Goal: Check status

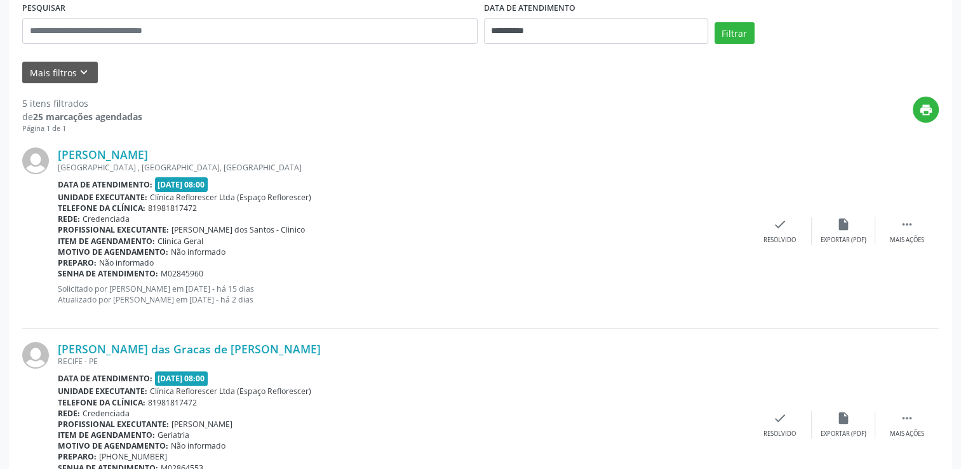
scroll to position [254, 0]
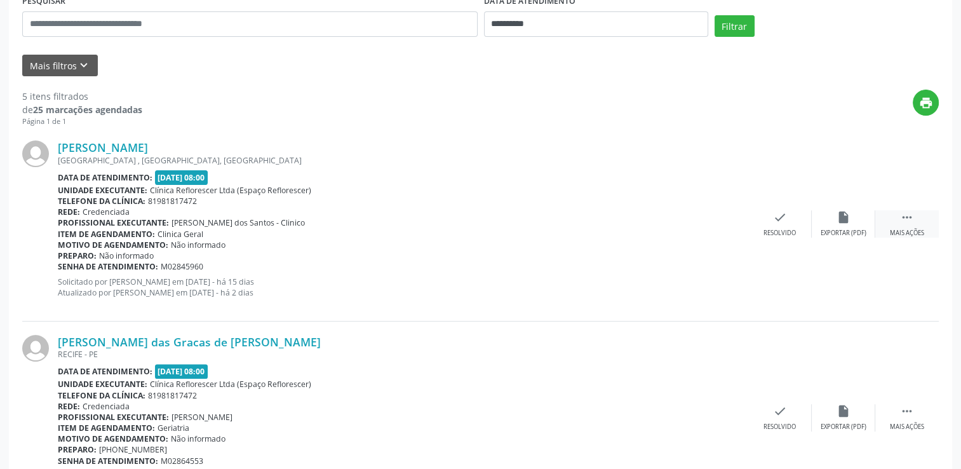
click at [916, 215] on div " Mais ações" at bounding box center [908, 223] width 64 height 27
click at [856, 231] on div "Não compareceu" at bounding box center [844, 233] width 54 height 9
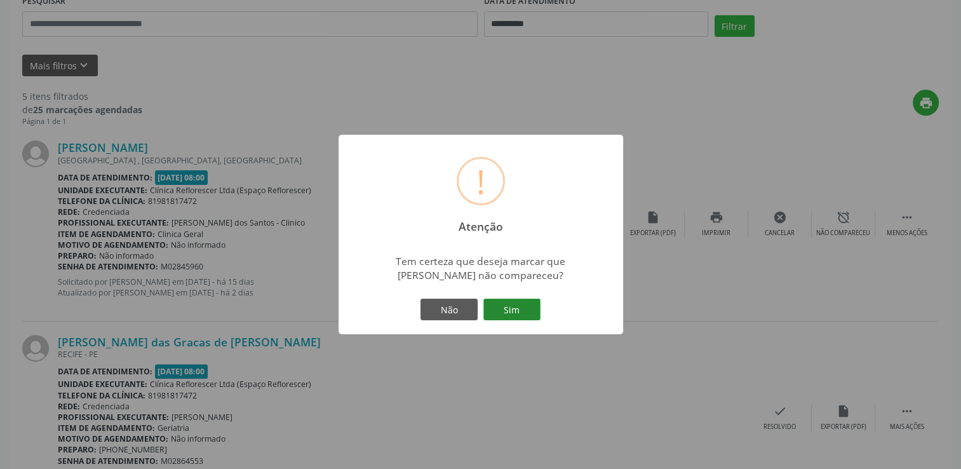
click at [508, 311] on button "Sim" at bounding box center [512, 310] width 57 height 22
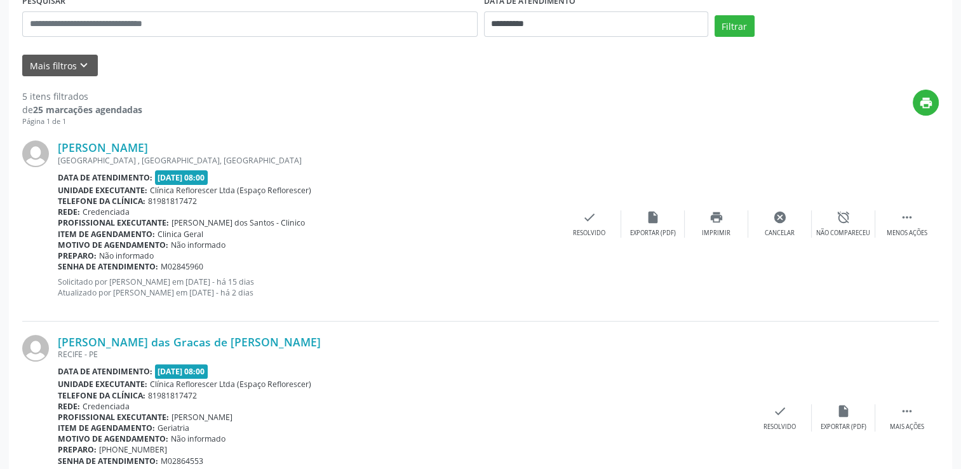
scroll to position [0, 0]
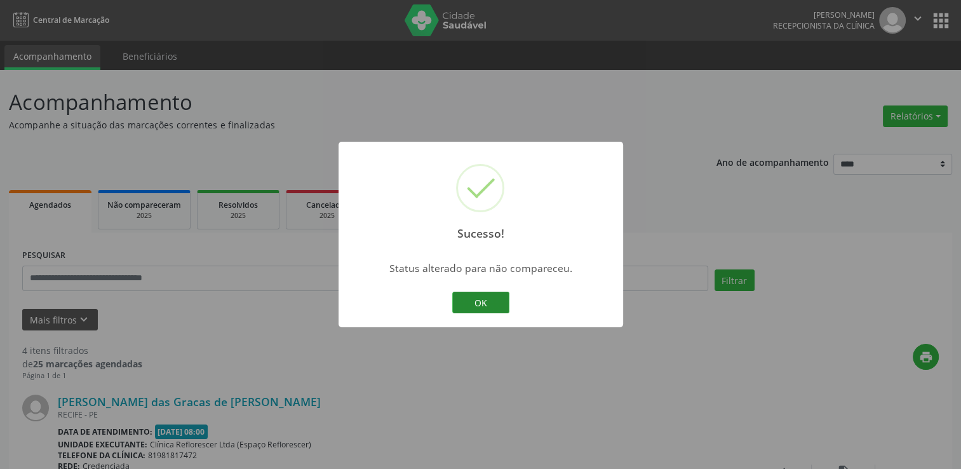
click at [471, 299] on button "OK" at bounding box center [480, 303] width 57 height 22
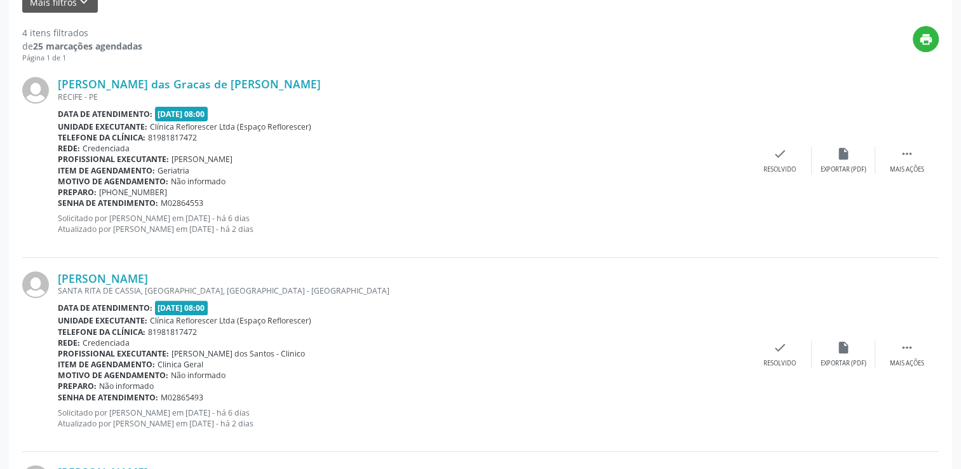
scroll to position [381, 0]
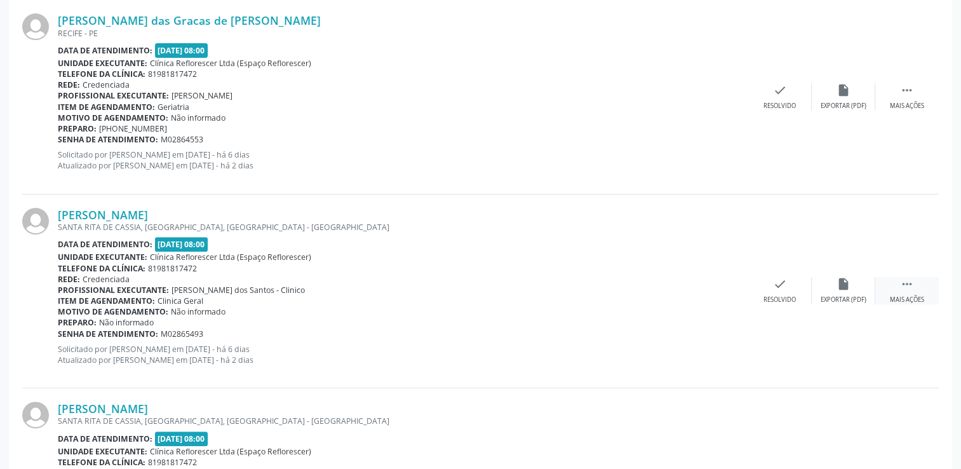
click at [905, 294] on div " Mais ações" at bounding box center [908, 290] width 64 height 27
click at [855, 300] on div "Não compareceu" at bounding box center [844, 299] width 54 height 9
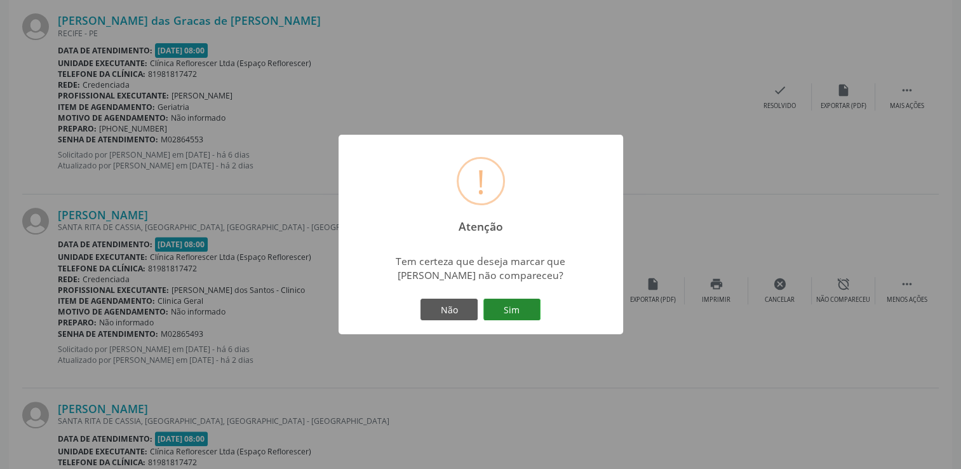
click at [507, 308] on button "Sim" at bounding box center [512, 310] width 57 height 22
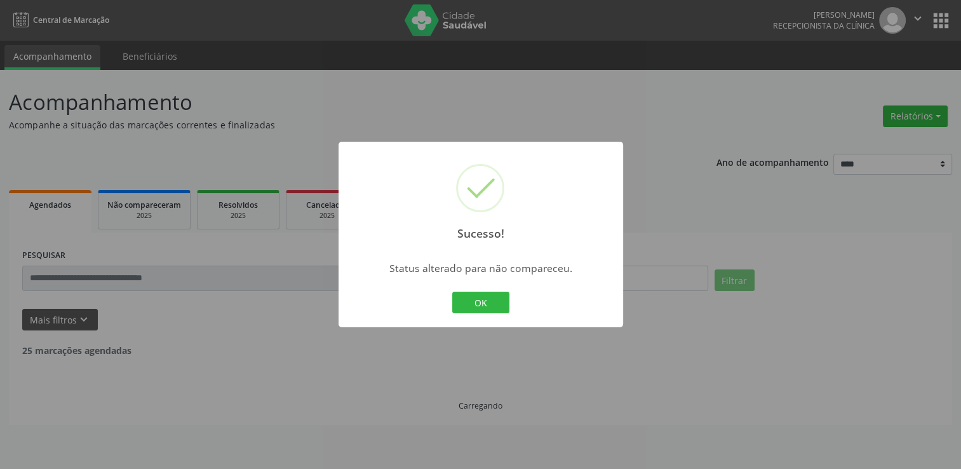
scroll to position [0, 0]
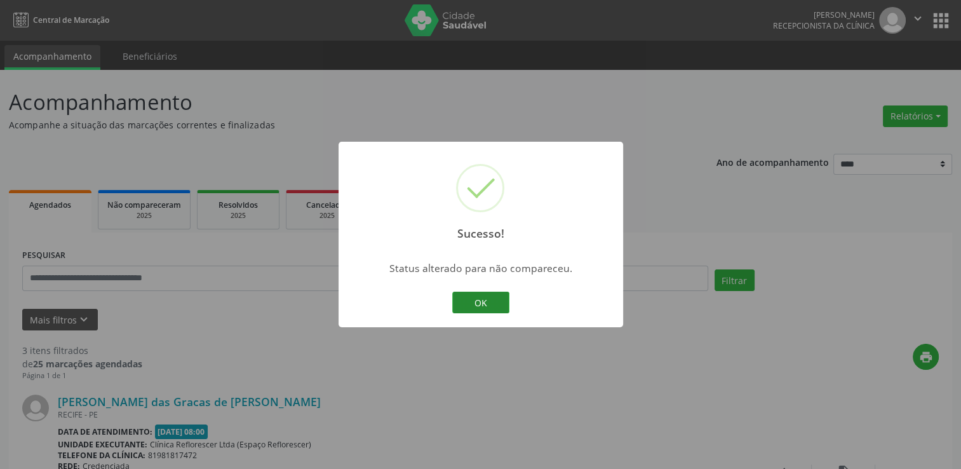
click at [457, 298] on button "OK" at bounding box center [480, 303] width 57 height 22
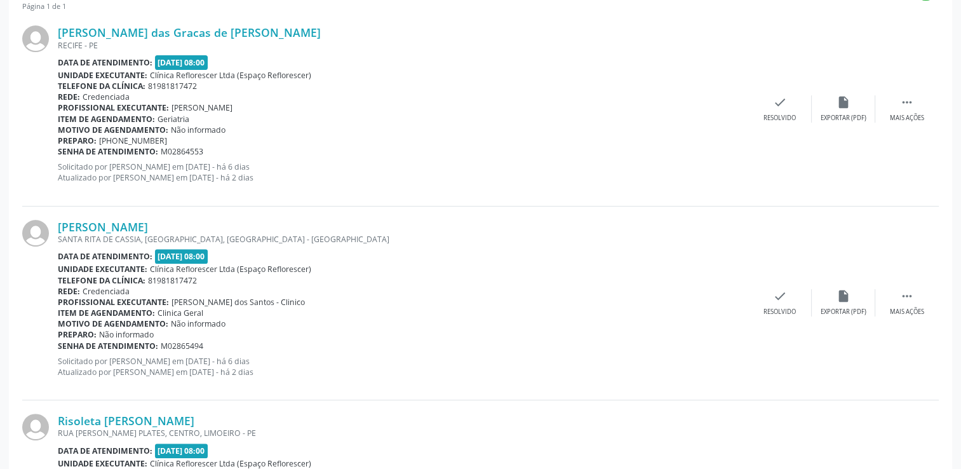
scroll to position [445, 0]
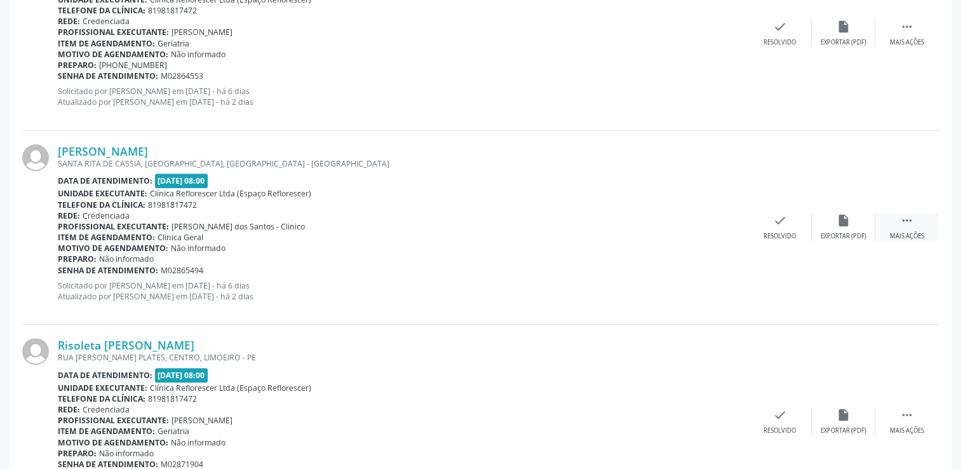
click at [907, 230] on div " Mais ações" at bounding box center [908, 226] width 64 height 27
click at [872, 228] on div "alarm_off Não compareceu" at bounding box center [844, 226] width 64 height 27
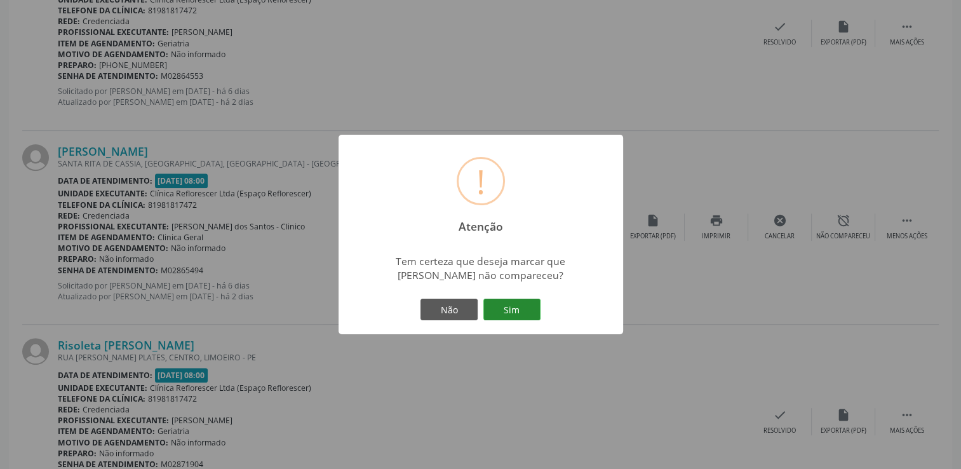
click at [529, 309] on button "Sim" at bounding box center [512, 310] width 57 height 22
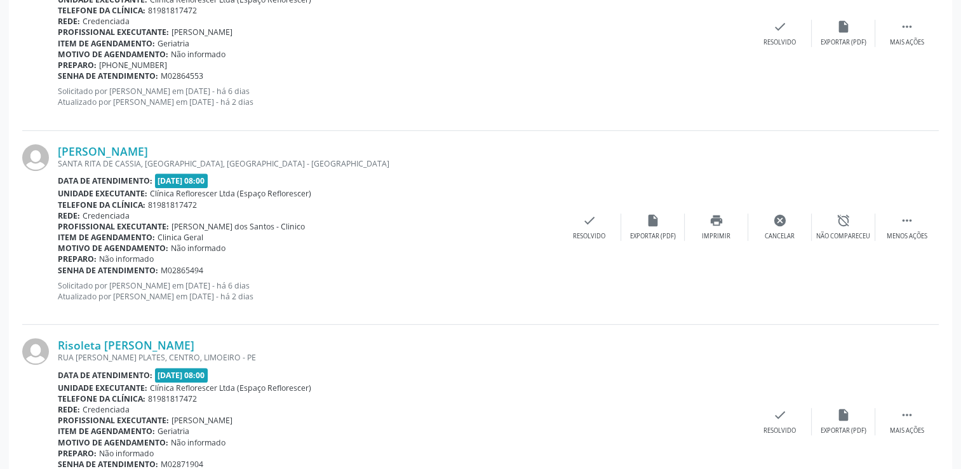
scroll to position [0, 0]
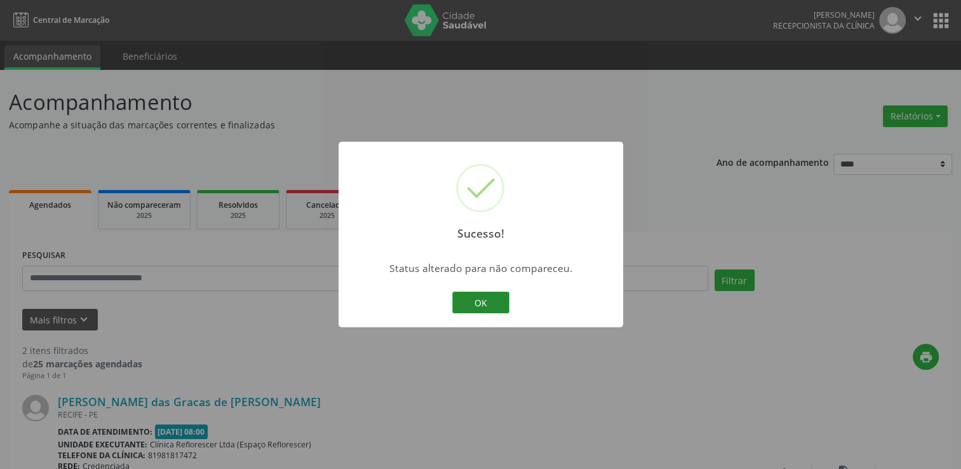
click at [494, 304] on button "OK" at bounding box center [480, 303] width 57 height 22
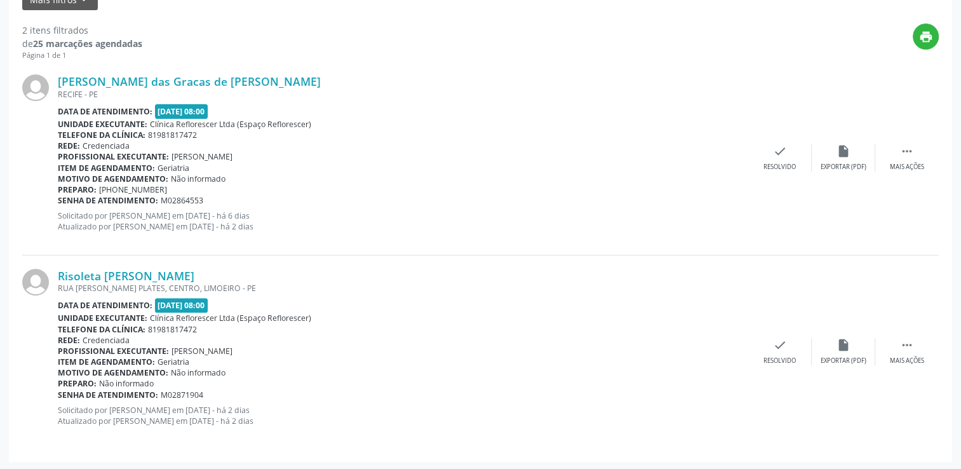
scroll to position [321, 0]
click at [914, 345] on icon "" at bounding box center [907, 344] width 14 height 14
click at [844, 344] on icon "alarm_off" at bounding box center [844, 344] width 14 height 14
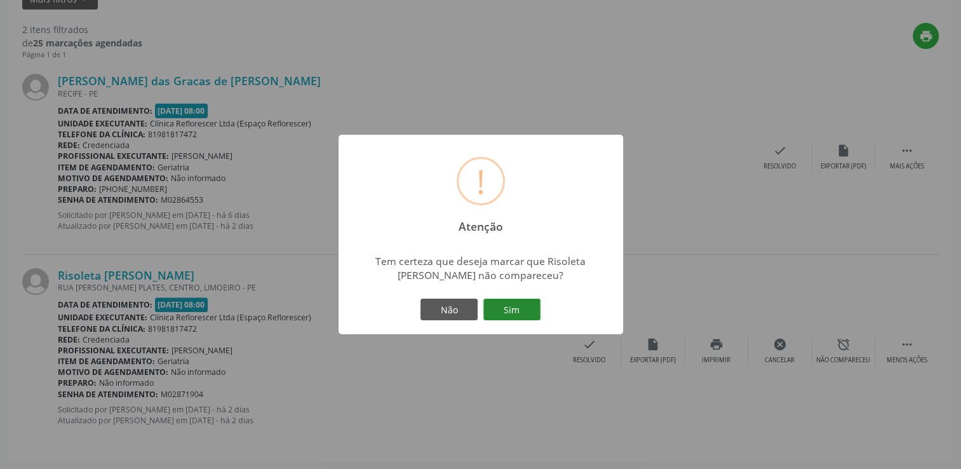
click at [518, 304] on button "Sim" at bounding box center [512, 310] width 57 height 22
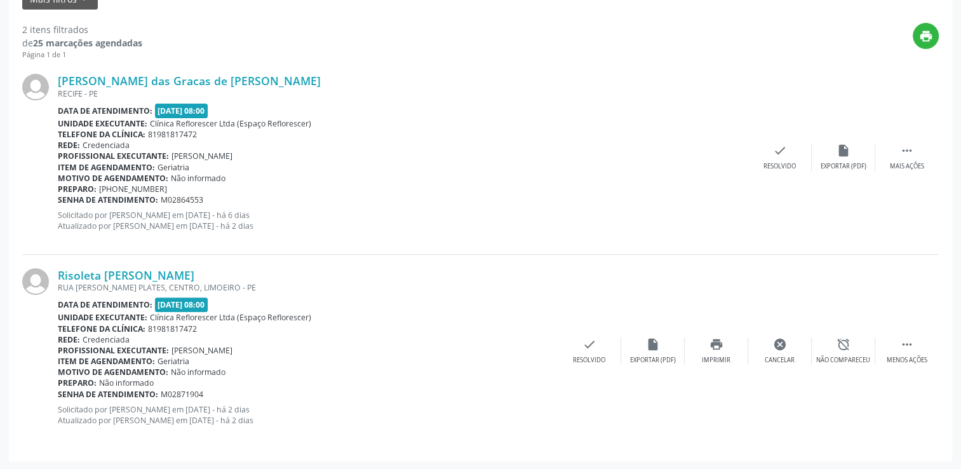
scroll to position [0, 0]
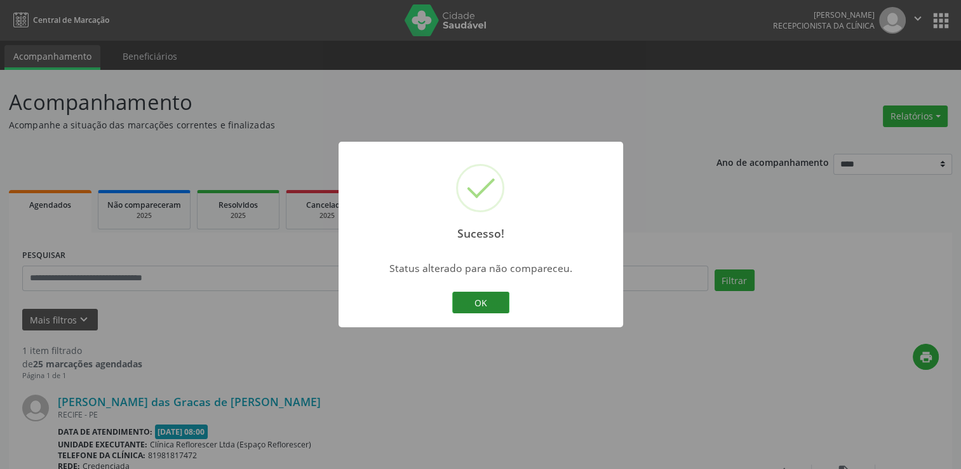
click at [491, 301] on button "OK" at bounding box center [480, 303] width 57 height 22
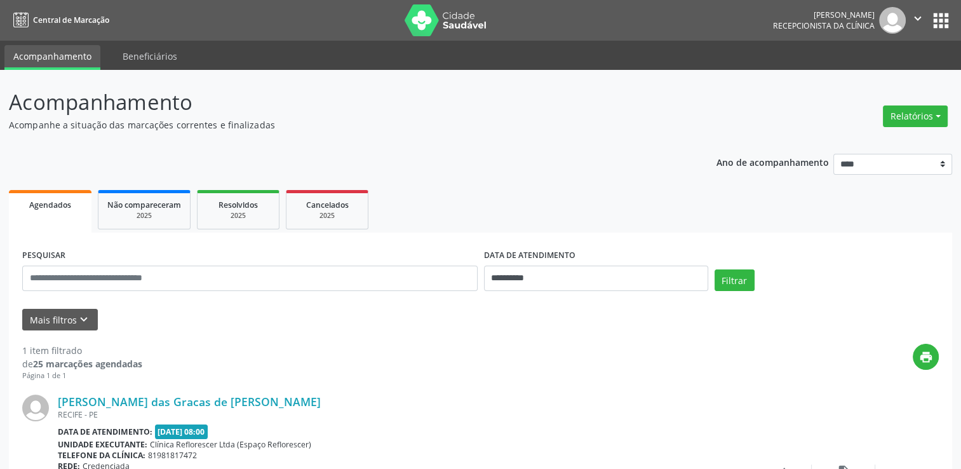
click at [740, 99] on header "Acompanhamento Acompanhe a situação das marcações correntes e finalizadas Relat…" at bounding box center [481, 108] width 944 height 45
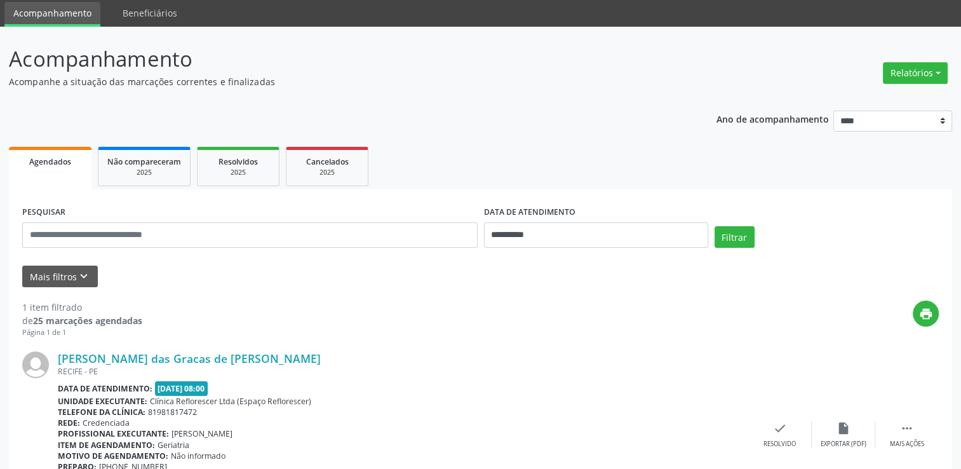
scroll to position [64, 0]
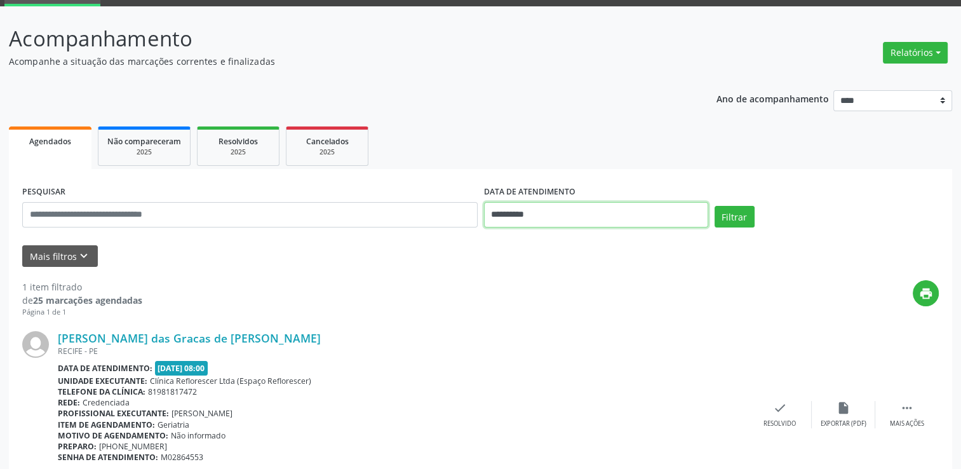
click at [541, 212] on input "**********" at bounding box center [596, 214] width 224 height 25
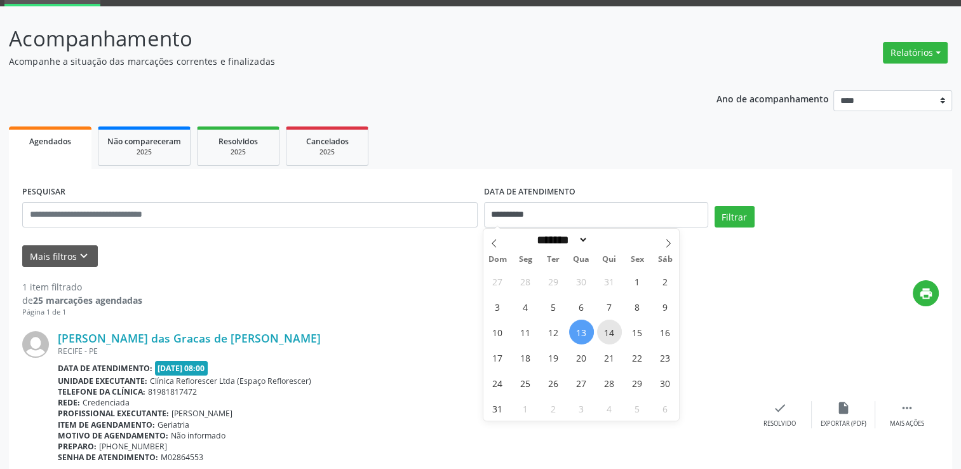
click at [612, 339] on span "14" at bounding box center [609, 332] width 25 height 25
type input "**********"
click at [612, 339] on span "14" at bounding box center [609, 332] width 25 height 25
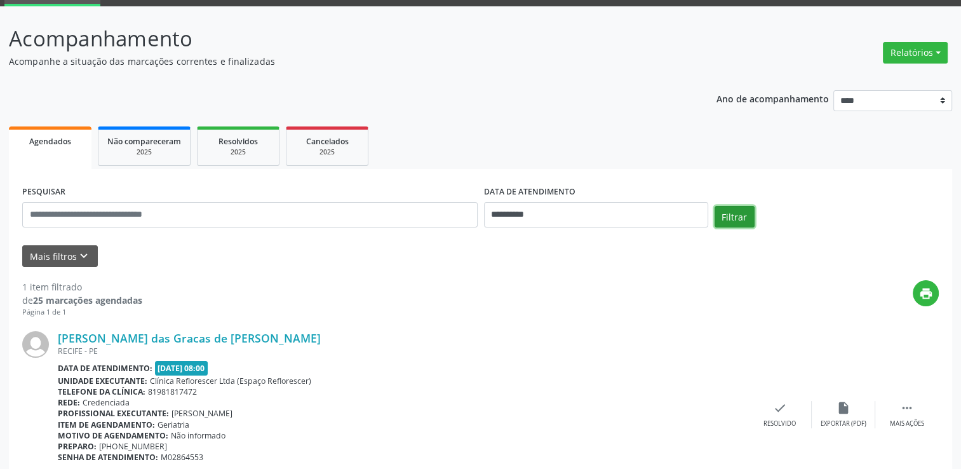
click at [737, 210] on button "Filtrar" at bounding box center [735, 217] width 40 height 22
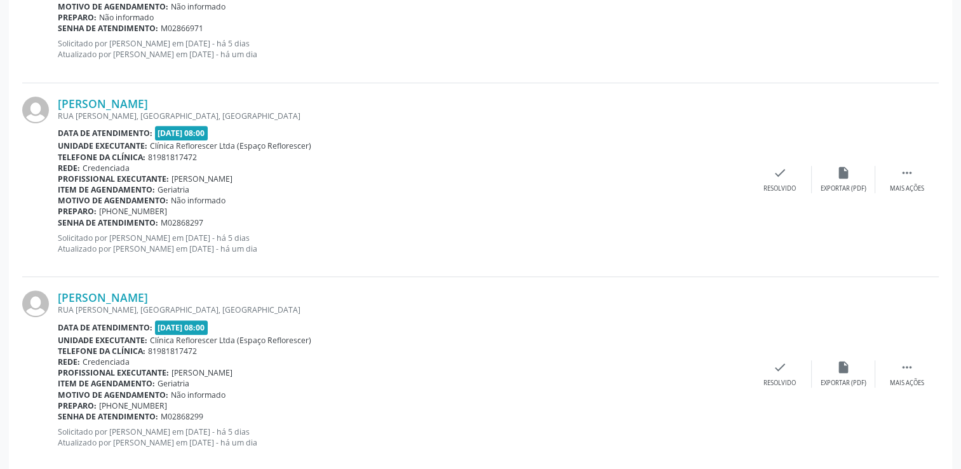
scroll to position [698, 0]
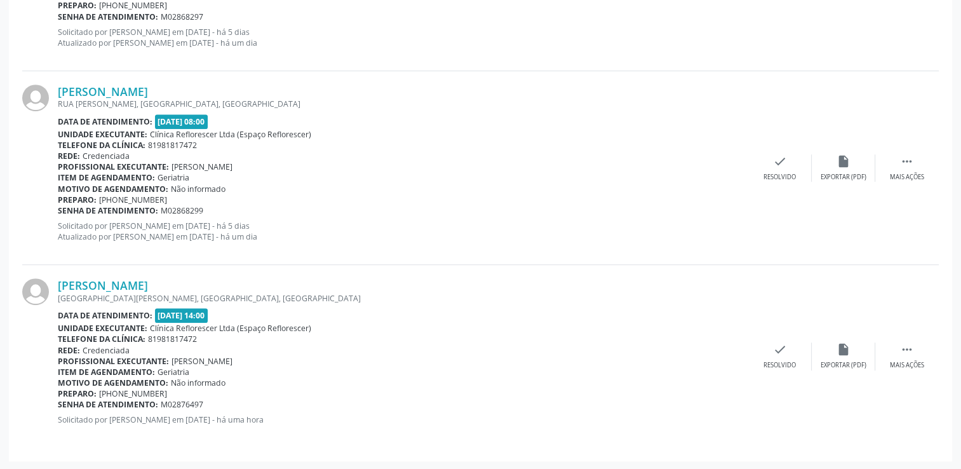
click at [719, 75] on div "[PERSON_NAME] [GEOGRAPHIC_DATA][PERSON_NAME], [GEOGRAPHIC_DATA], [GEOGRAPHIC_DA…" at bounding box center [480, 168] width 917 height 194
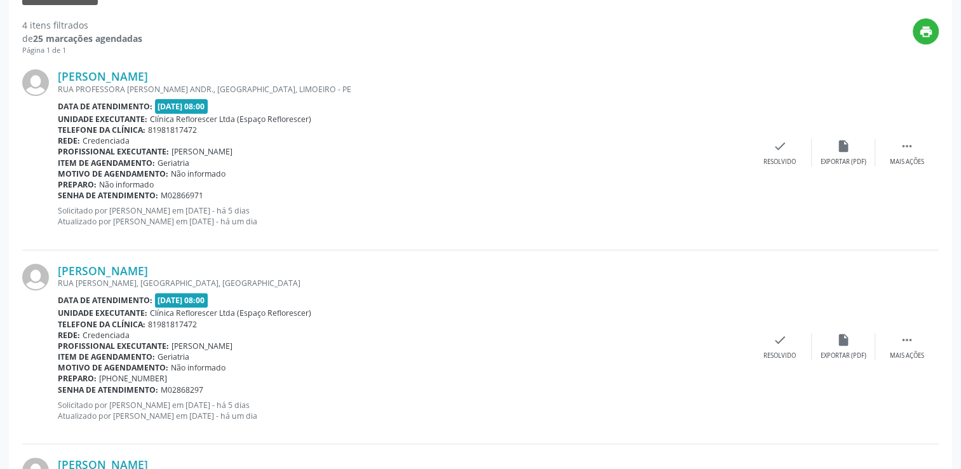
scroll to position [317, 0]
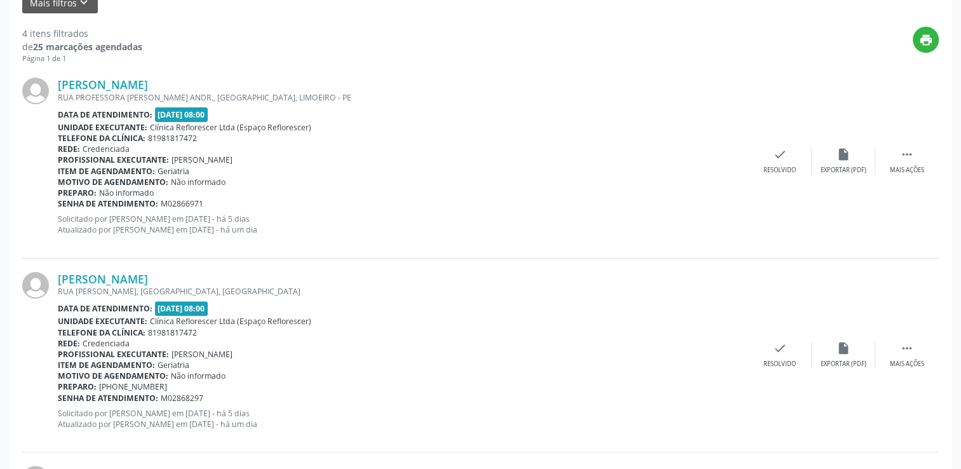
click at [750, 241] on div "[PERSON_NAME] RUA PROFESSORA [PERSON_NAME] ANDR., [GEOGRAPHIC_DATA], LIMOEIRO -…" at bounding box center [480, 161] width 917 height 194
click at [742, 245] on div "[PERSON_NAME] RUA PROFESSORA [PERSON_NAME] ANDR., [GEOGRAPHIC_DATA], LIMOEIRO -…" at bounding box center [480, 161] width 917 height 194
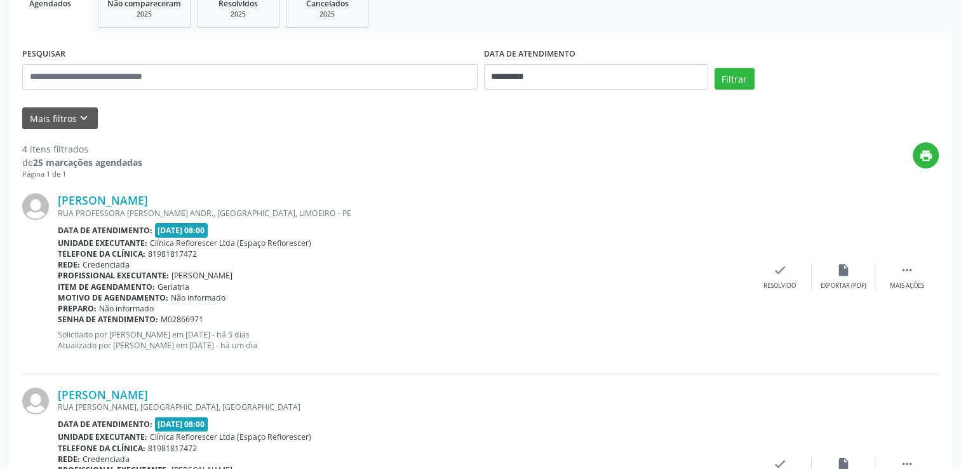
scroll to position [126, 0]
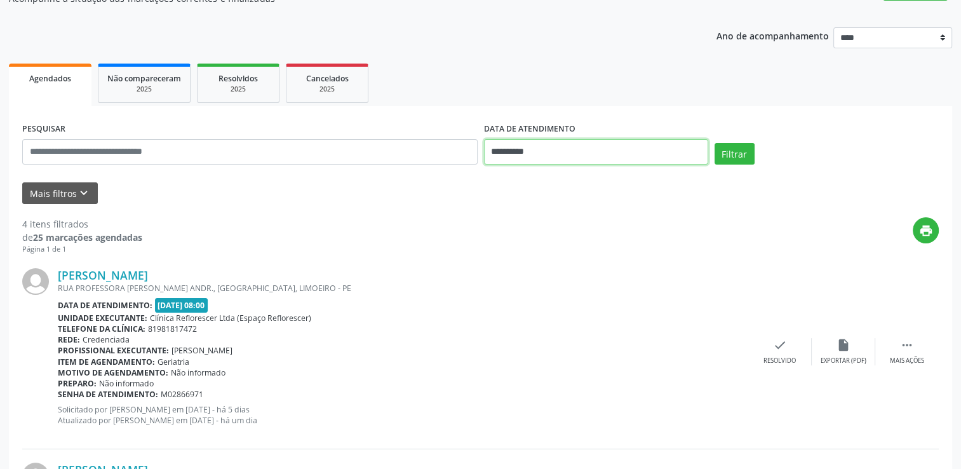
click at [536, 151] on input "**********" at bounding box center [596, 151] width 224 height 25
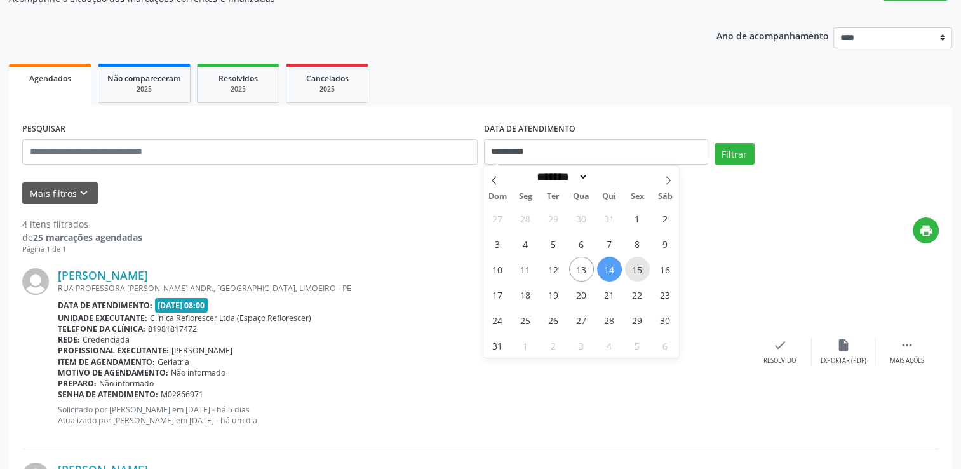
click at [635, 270] on span "15" at bounding box center [637, 269] width 25 height 25
type input "**********"
click at [635, 269] on span "15" at bounding box center [637, 269] width 25 height 25
select select "*"
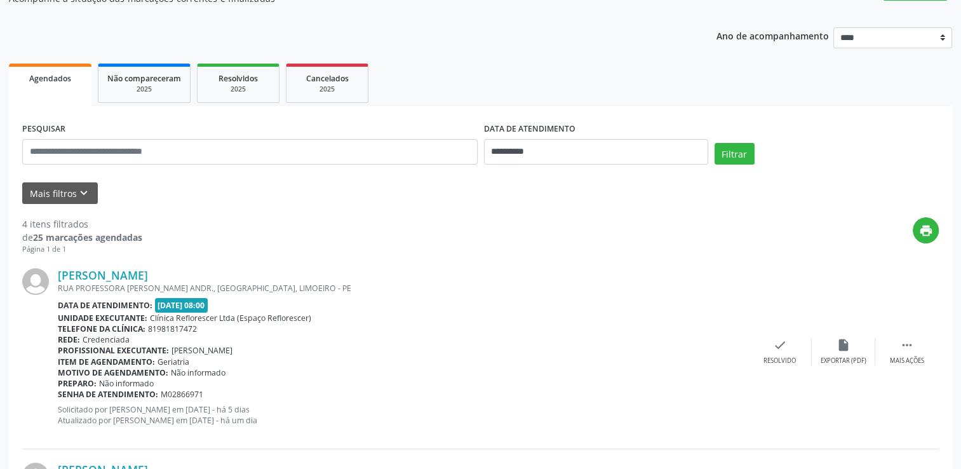
click at [536, 138] on label "DATA DE ATENDIMENTO" at bounding box center [529, 129] width 91 height 20
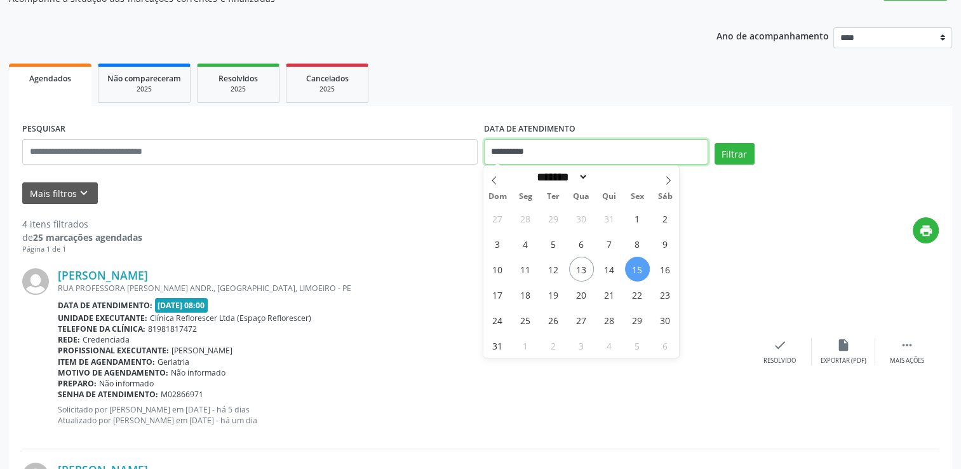
click at [539, 150] on input "**********" at bounding box center [596, 151] width 224 height 25
click at [529, 292] on span "18" at bounding box center [525, 294] width 25 height 25
type input "**********"
click at [639, 298] on span "22" at bounding box center [637, 294] width 25 height 25
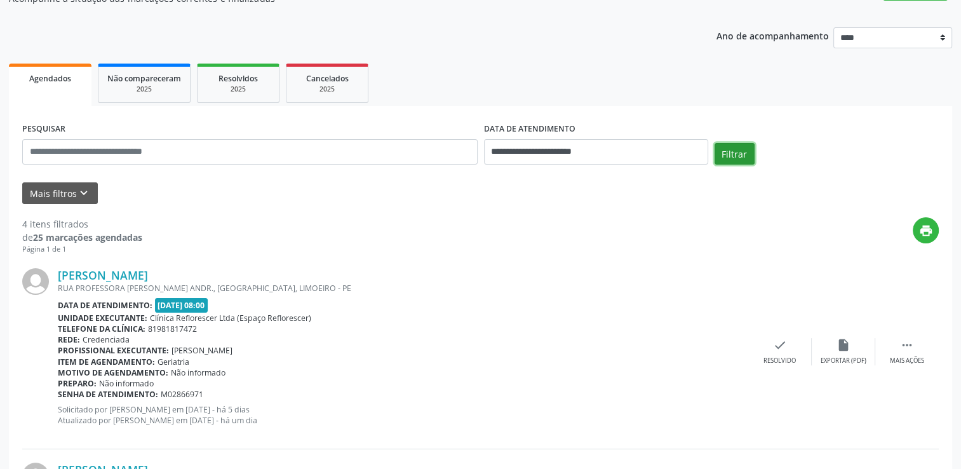
click at [737, 150] on button "Filtrar" at bounding box center [735, 154] width 40 height 22
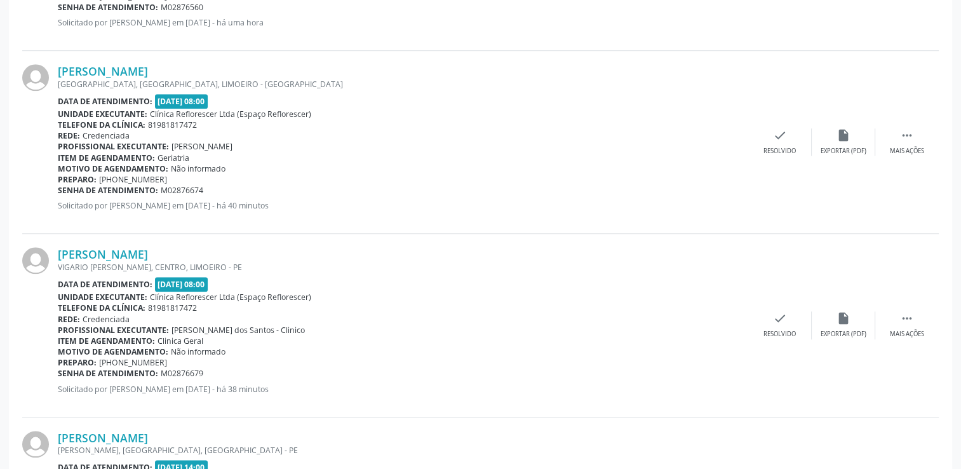
scroll to position [1041, 0]
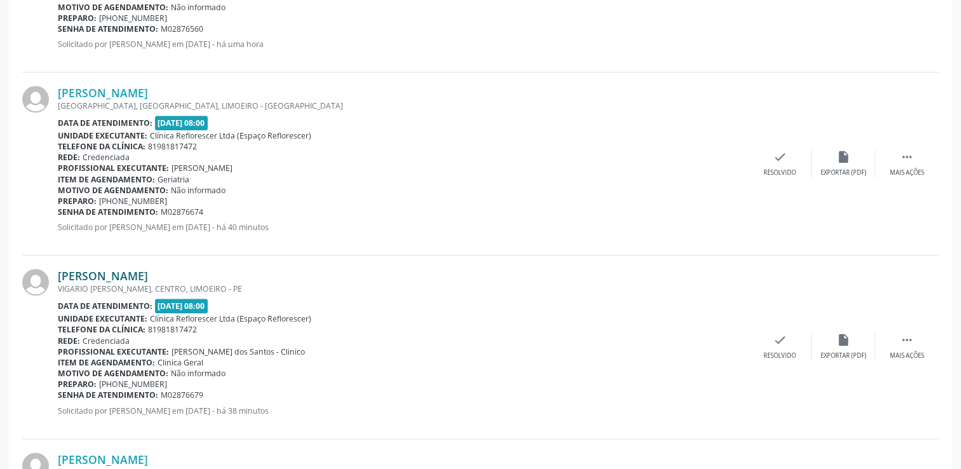
click at [148, 275] on link "[PERSON_NAME]" at bounding box center [103, 276] width 90 height 14
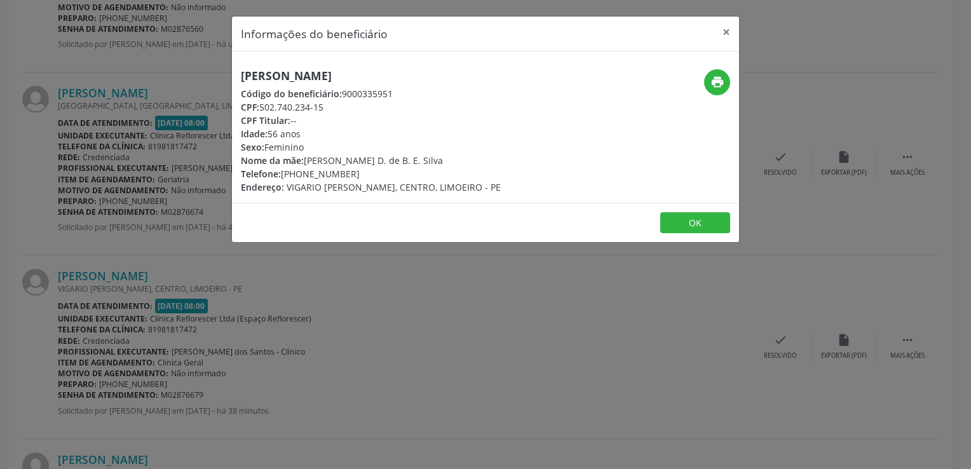
click at [552, 327] on div "Informações do beneficiário × [PERSON_NAME] Código do beneficiário: 9000335951 …" at bounding box center [485, 234] width 971 height 469
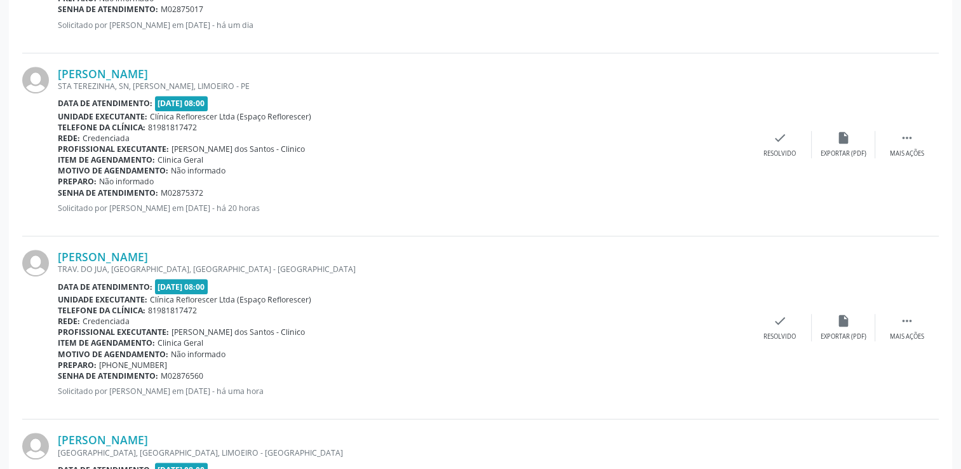
scroll to position [724, 0]
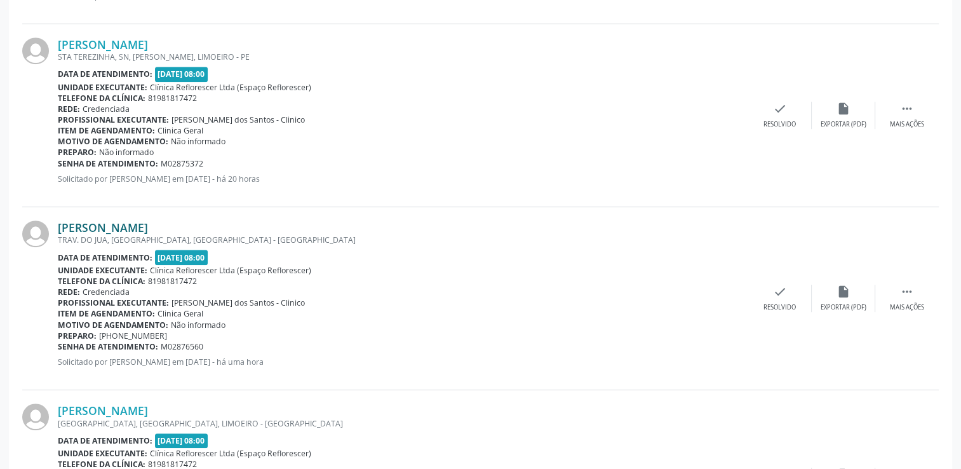
click at [148, 230] on link "[PERSON_NAME]" at bounding box center [103, 227] width 90 height 14
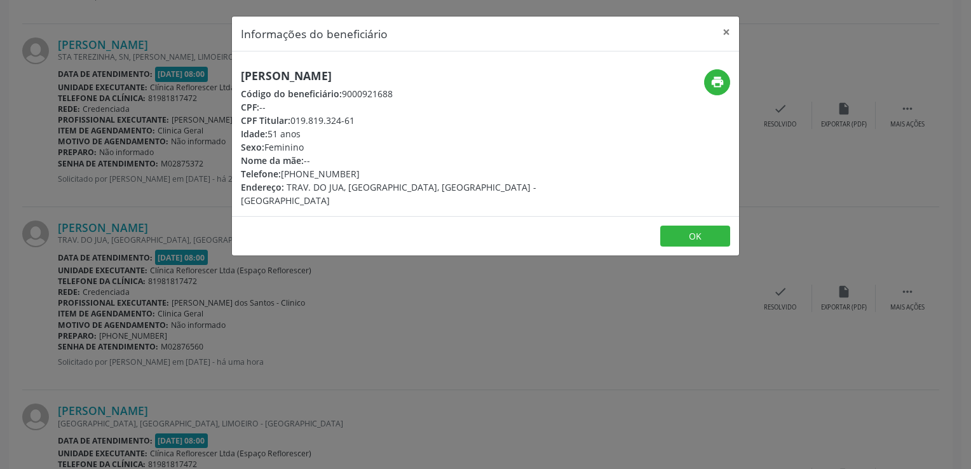
click at [554, 338] on div "Informações do beneficiário × [PERSON_NAME] Código do beneficiário: 9000921688 …" at bounding box center [485, 234] width 971 height 469
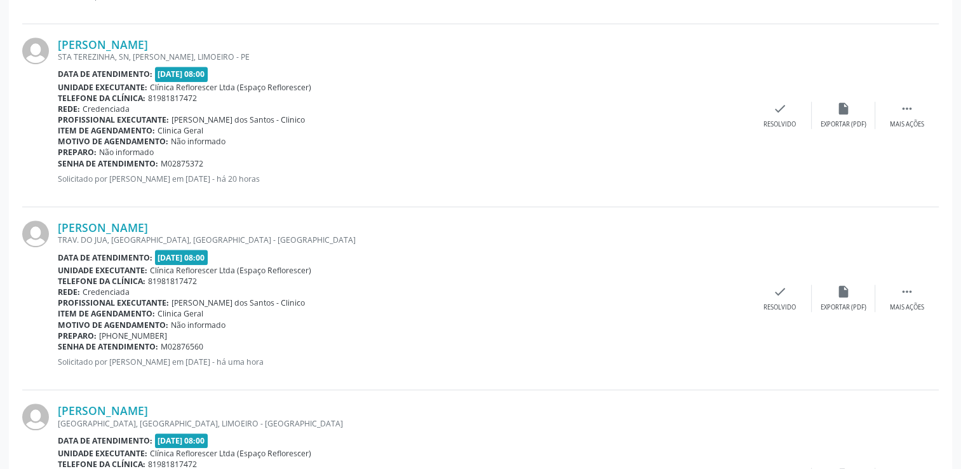
click at [828, 40] on div "[PERSON_NAME] STA TEREZINHA, SN, [PERSON_NAME], LIMOEIRO - PE Data de atendimen…" at bounding box center [480, 115] width 917 height 183
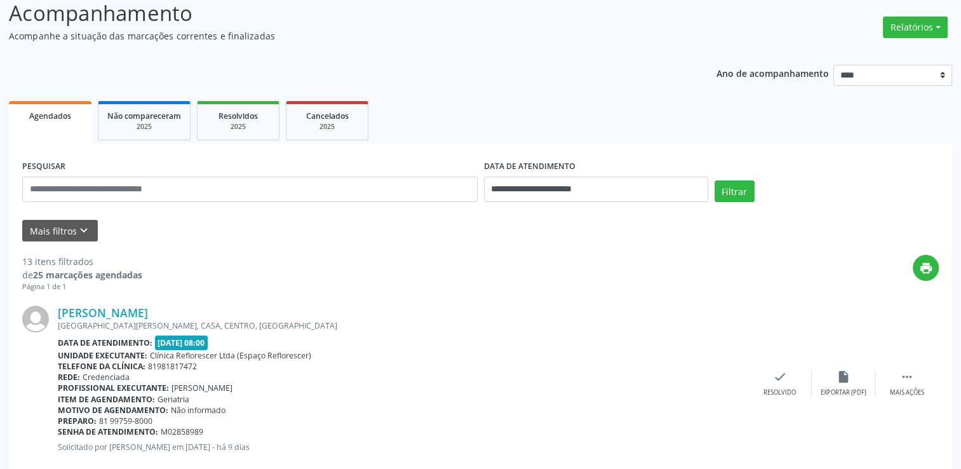
scroll to position [88, 0]
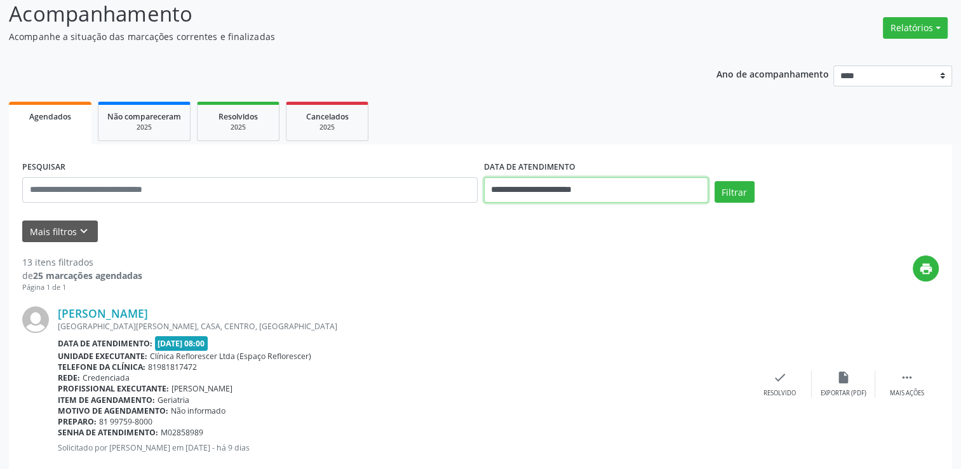
click at [579, 193] on input "**********" at bounding box center [596, 189] width 224 height 25
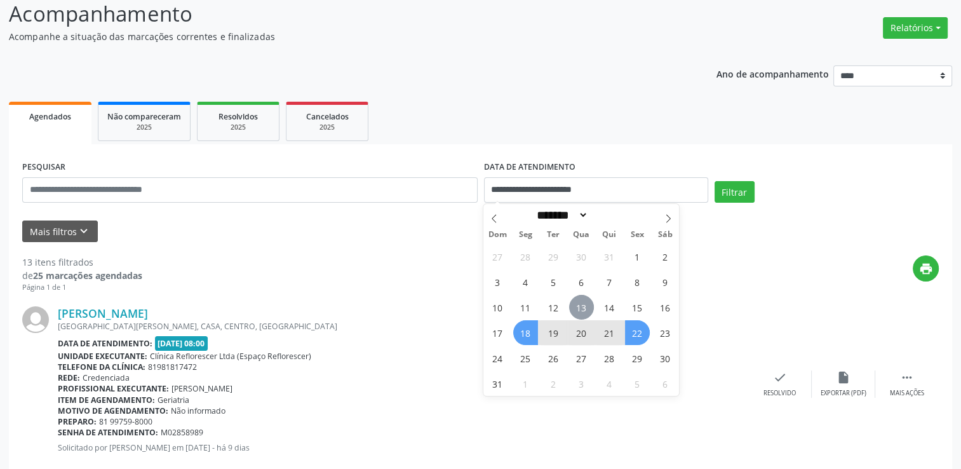
click at [585, 306] on span "13" at bounding box center [581, 307] width 25 height 25
type input "**********"
click at [581, 306] on span "13" at bounding box center [581, 307] width 25 height 25
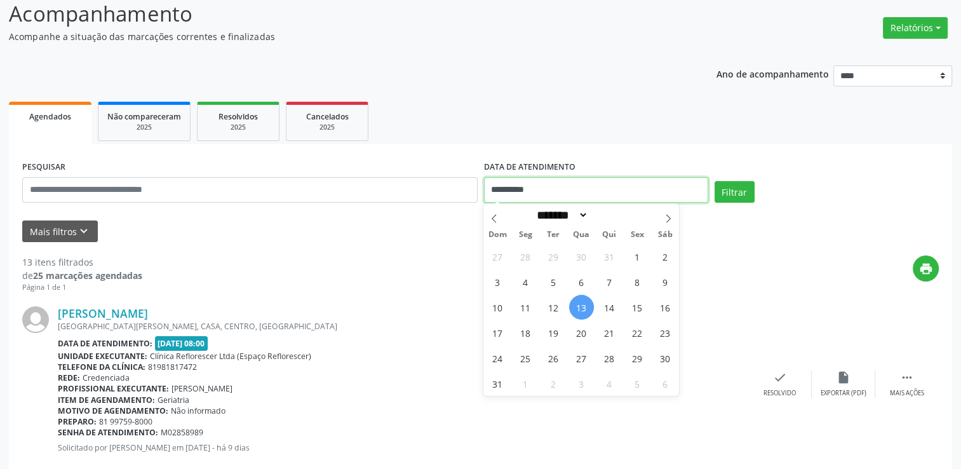
click at [582, 200] on input "**********" at bounding box center [596, 189] width 224 height 25
click at [607, 309] on span "14" at bounding box center [609, 307] width 25 height 25
type input "**********"
click at [607, 309] on span "14" at bounding box center [609, 307] width 25 height 25
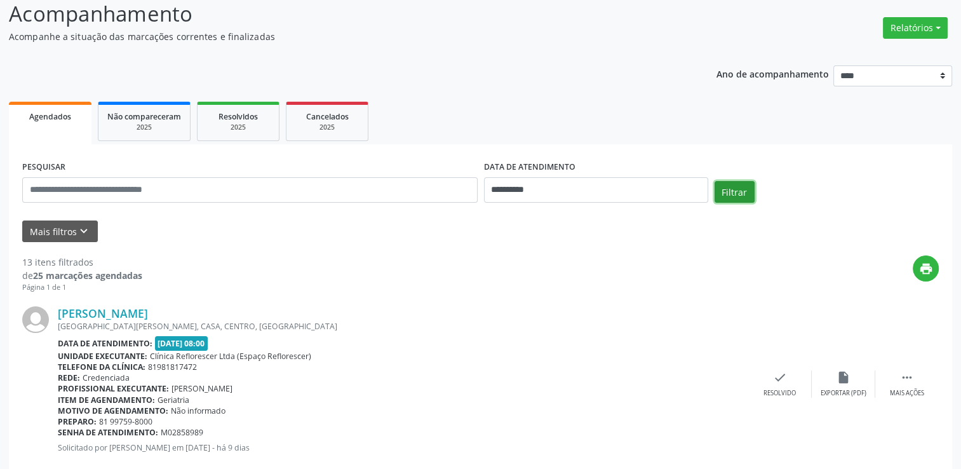
click at [742, 193] on button "Filtrar" at bounding box center [735, 192] width 40 height 22
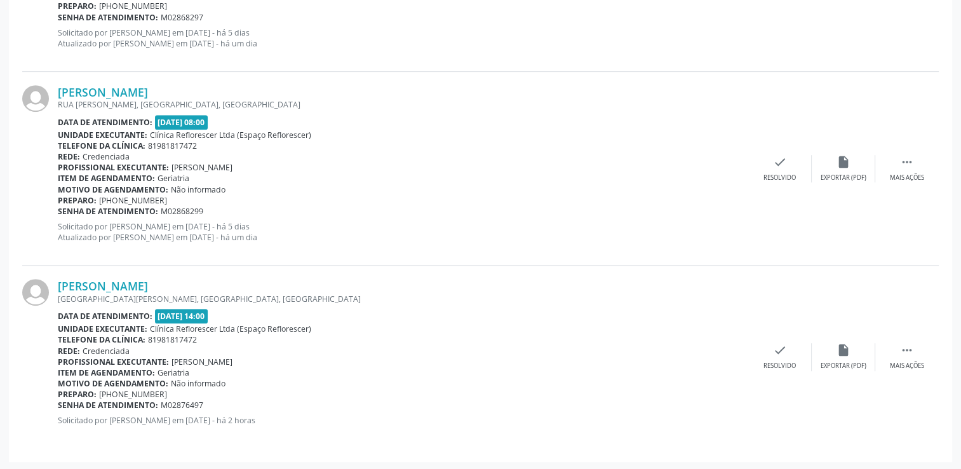
scroll to position [698, 0]
